Goal: Information Seeking & Learning: Learn about a topic

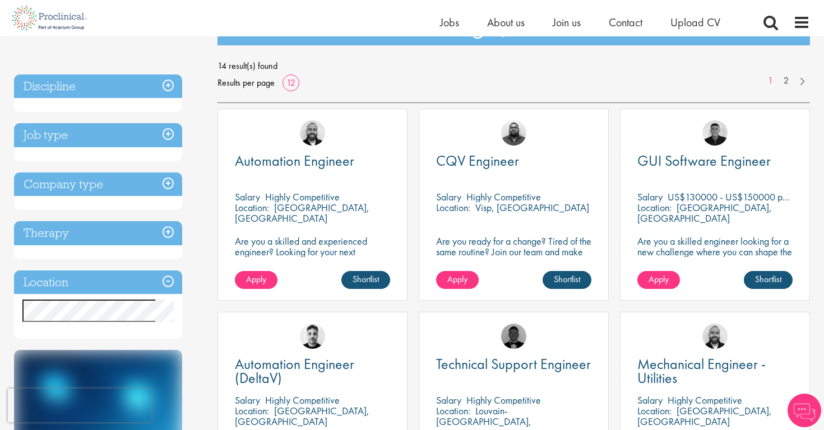
scroll to position [145, 0]
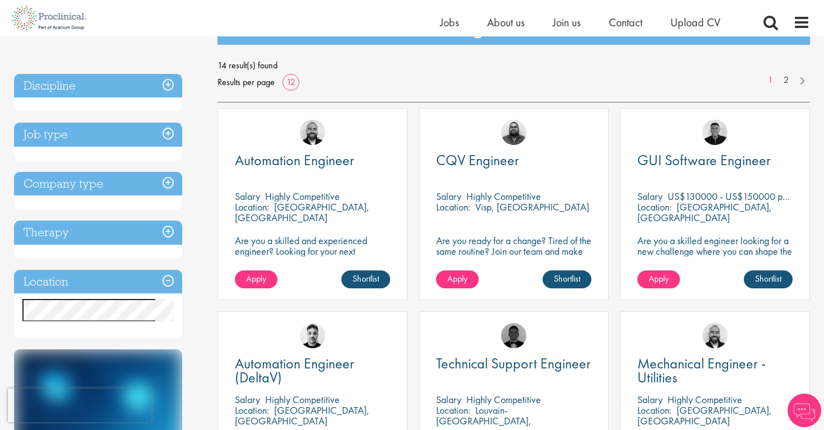
click at [54, 286] on h3 "Location" at bounding box center [98, 282] width 168 height 24
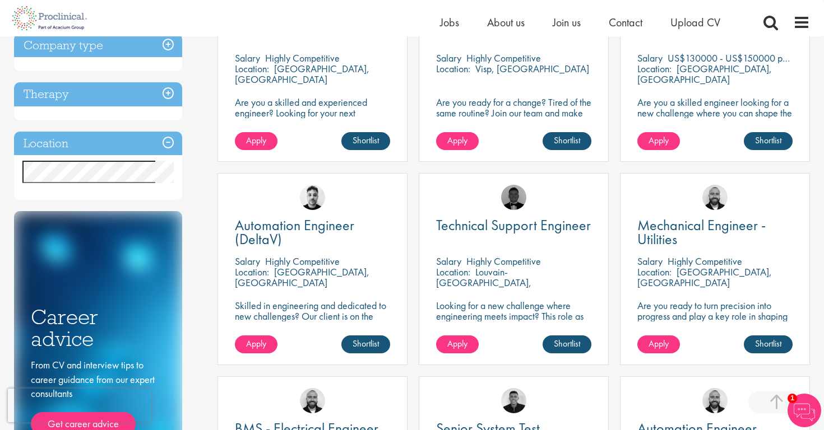
scroll to position [338, 0]
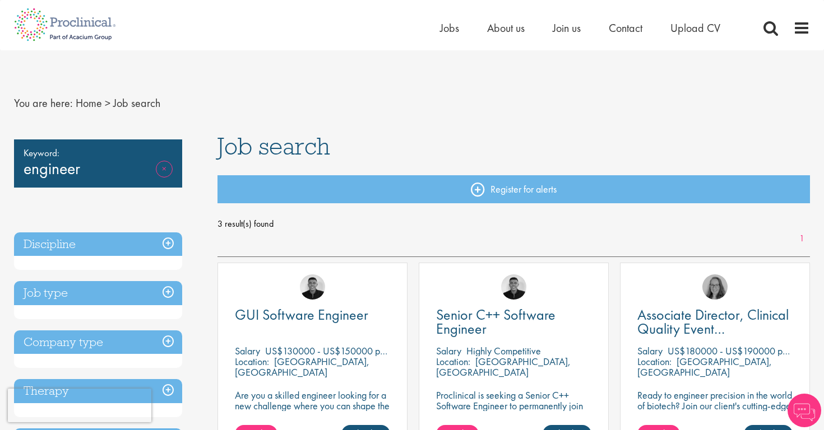
click at [162, 168] on link "Remove" at bounding box center [164, 177] width 17 height 32
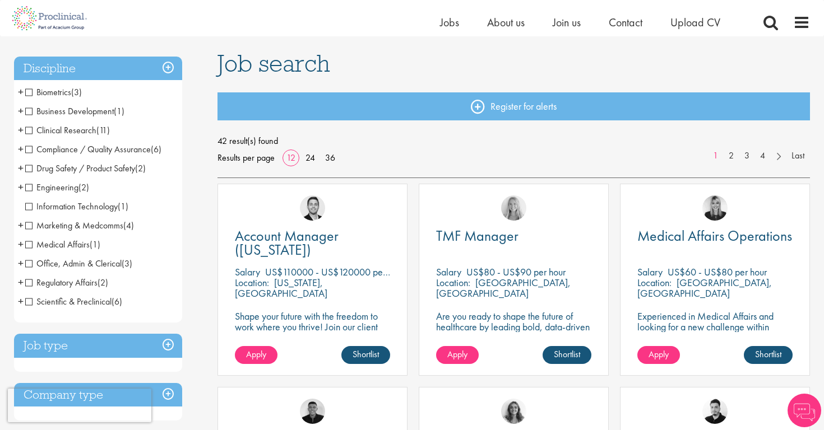
scroll to position [69, 0]
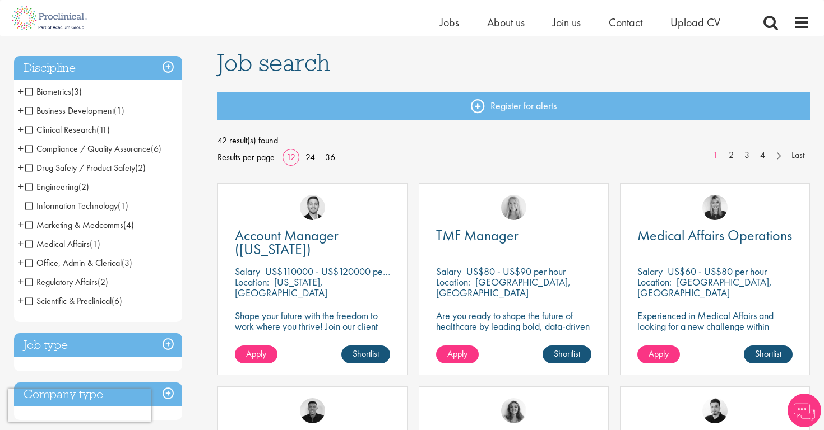
click at [27, 146] on span "Compliance / Quality Assurance" at bounding box center [88, 149] width 126 height 12
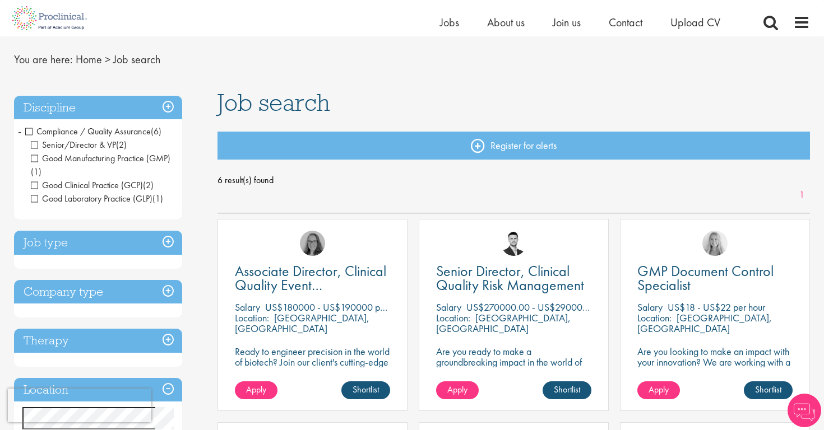
scroll to position [43, 0]
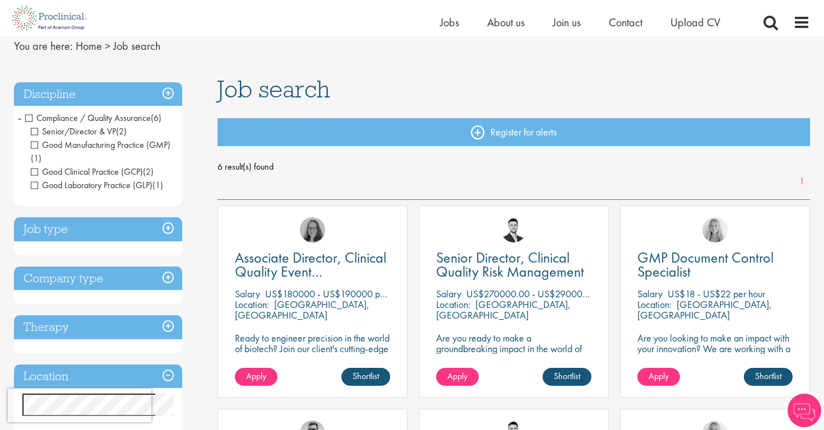
click at [71, 94] on h3 "Discipline" at bounding box center [98, 94] width 168 height 24
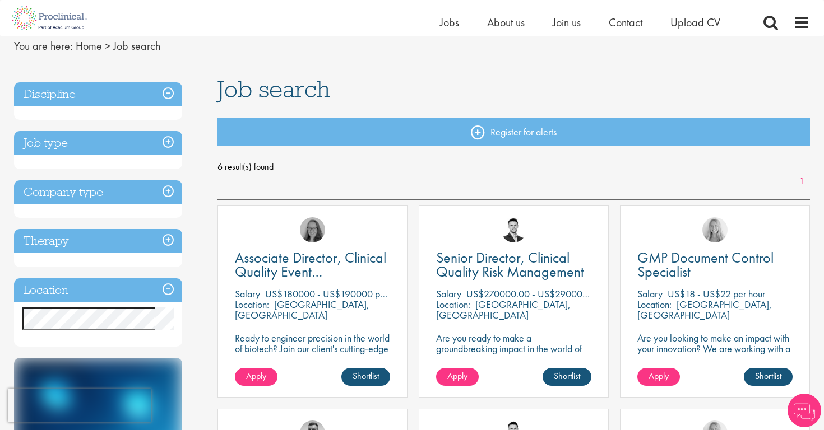
click at [156, 88] on h3 "Discipline" at bounding box center [98, 94] width 168 height 24
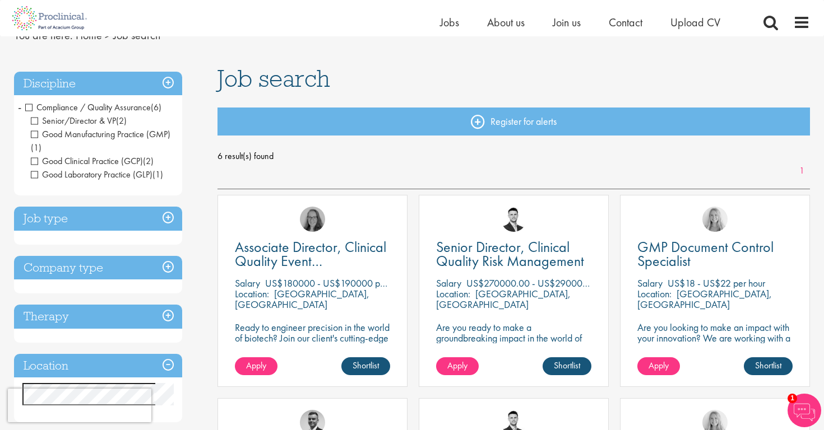
scroll to position [45, 0]
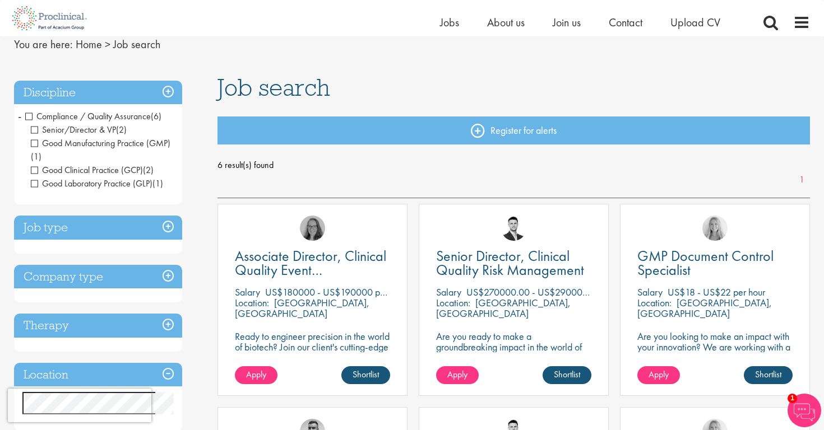
click at [157, 85] on h3 "Discipline" at bounding box center [98, 93] width 168 height 24
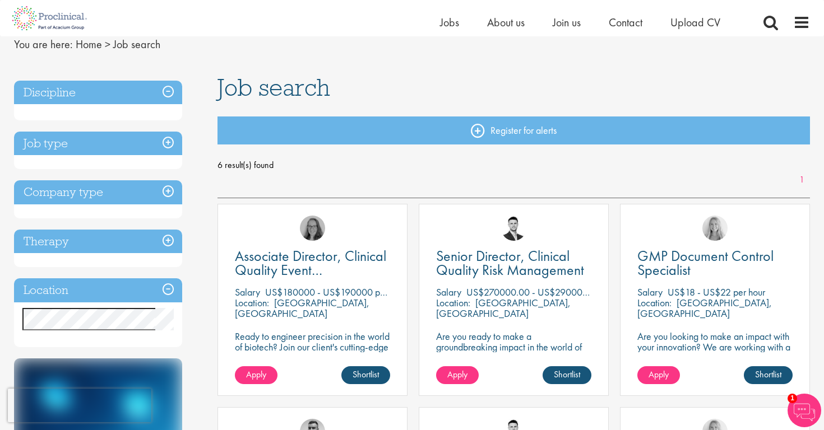
click at [166, 87] on h3 "Discipline" at bounding box center [98, 93] width 168 height 24
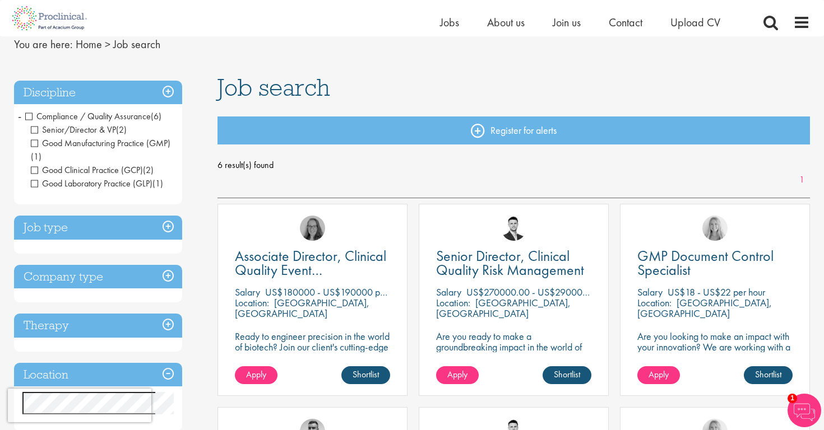
click at [166, 87] on h3 "Discipline" at bounding box center [98, 93] width 168 height 24
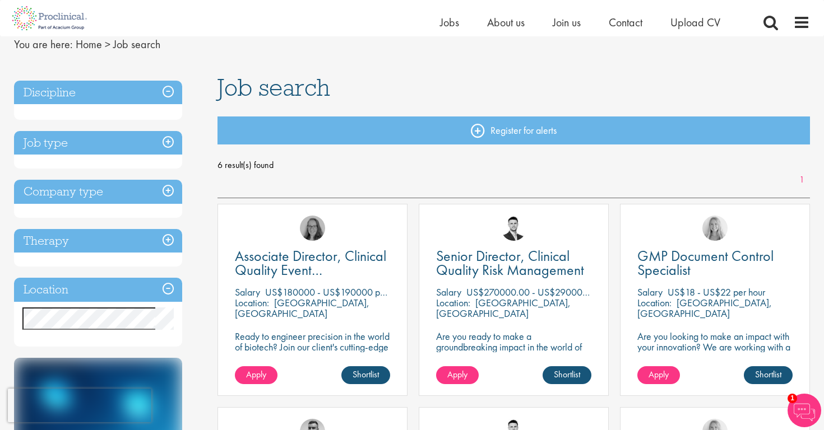
click at [31, 96] on h3 "Discipline" at bounding box center [98, 93] width 168 height 24
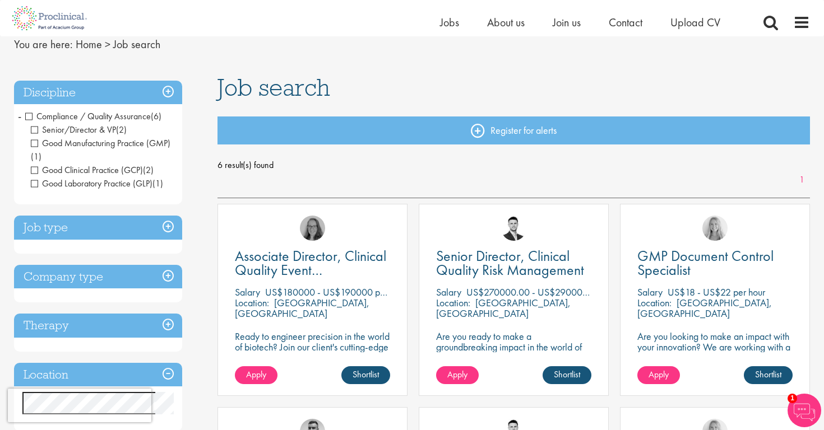
click at [24, 113] on li "Compliance / Quality Assurance (6) - + Senior/Director & VP (2) Good Manufactur…" at bounding box center [98, 150] width 168 height 86
click at [18, 118] on span "-" at bounding box center [19, 116] width 3 height 17
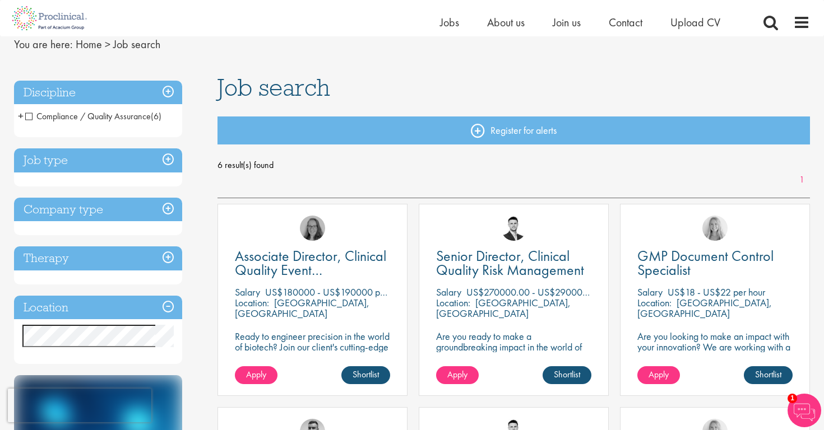
click at [18, 117] on span "+" at bounding box center [21, 116] width 6 height 17
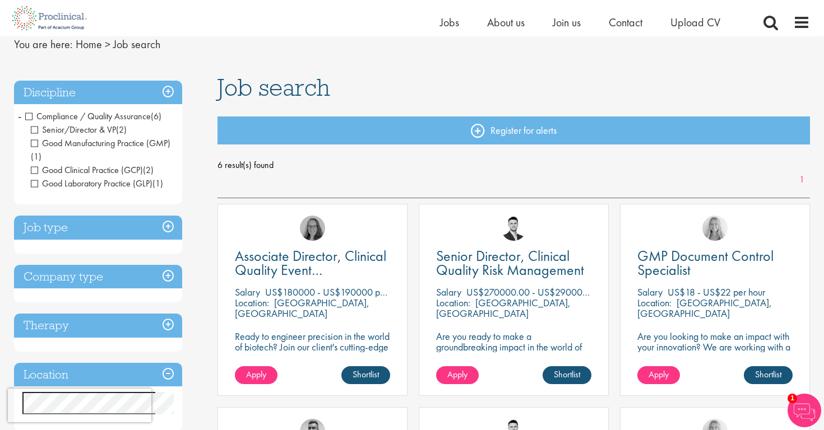
click at [18, 117] on span "-" at bounding box center [19, 116] width 3 height 17
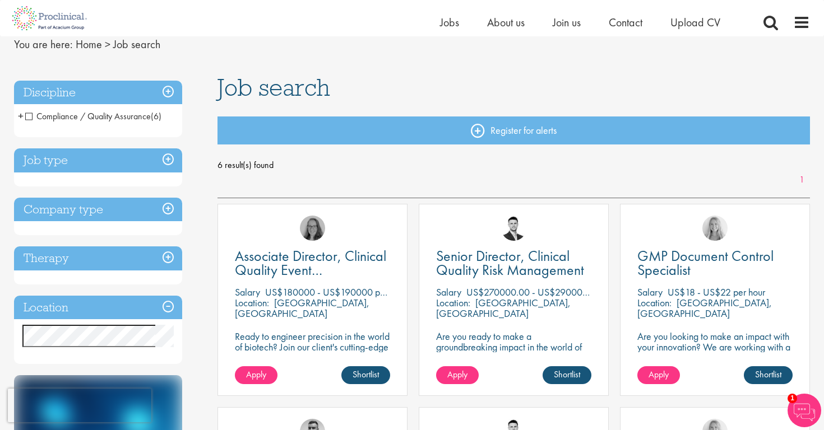
click at [47, 164] on h3 "Job type" at bounding box center [98, 160] width 168 height 24
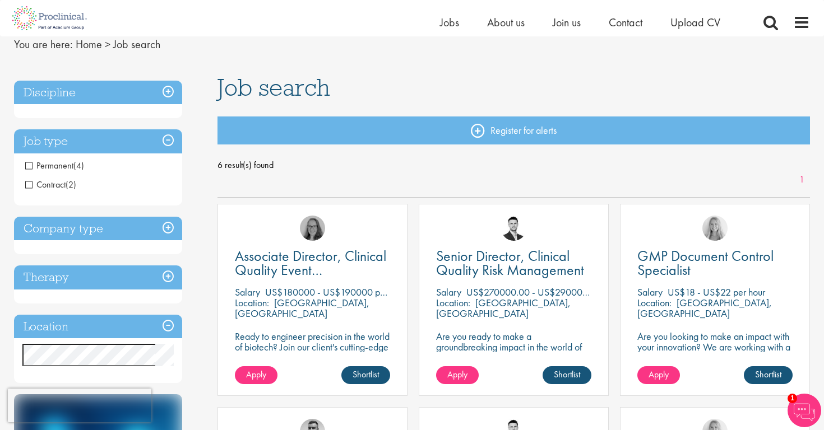
click at [46, 144] on h3 "Job type" at bounding box center [98, 141] width 168 height 24
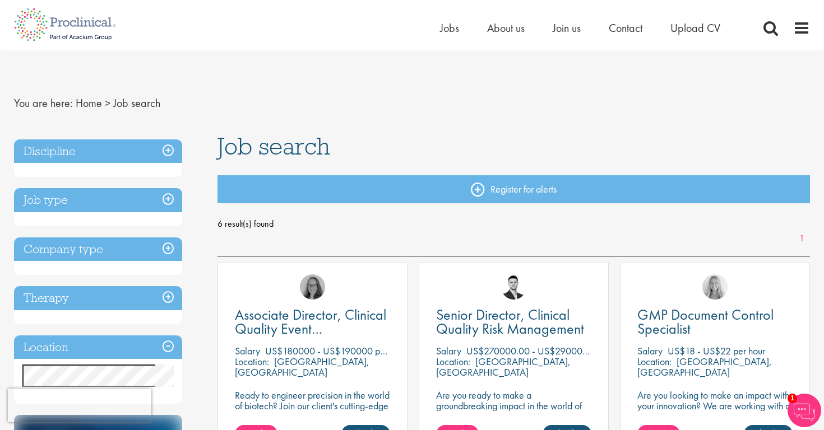
scroll to position [0, 0]
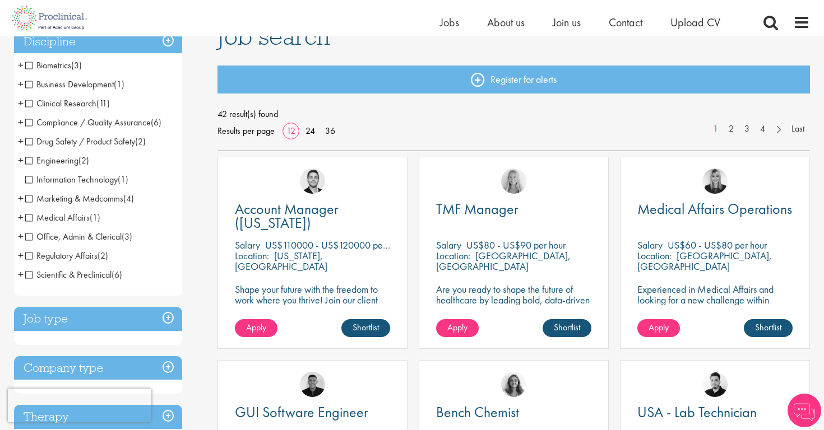
scroll to position [100, 0]
